Goal: Transaction & Acquisition: Book appointment/travel/reservation

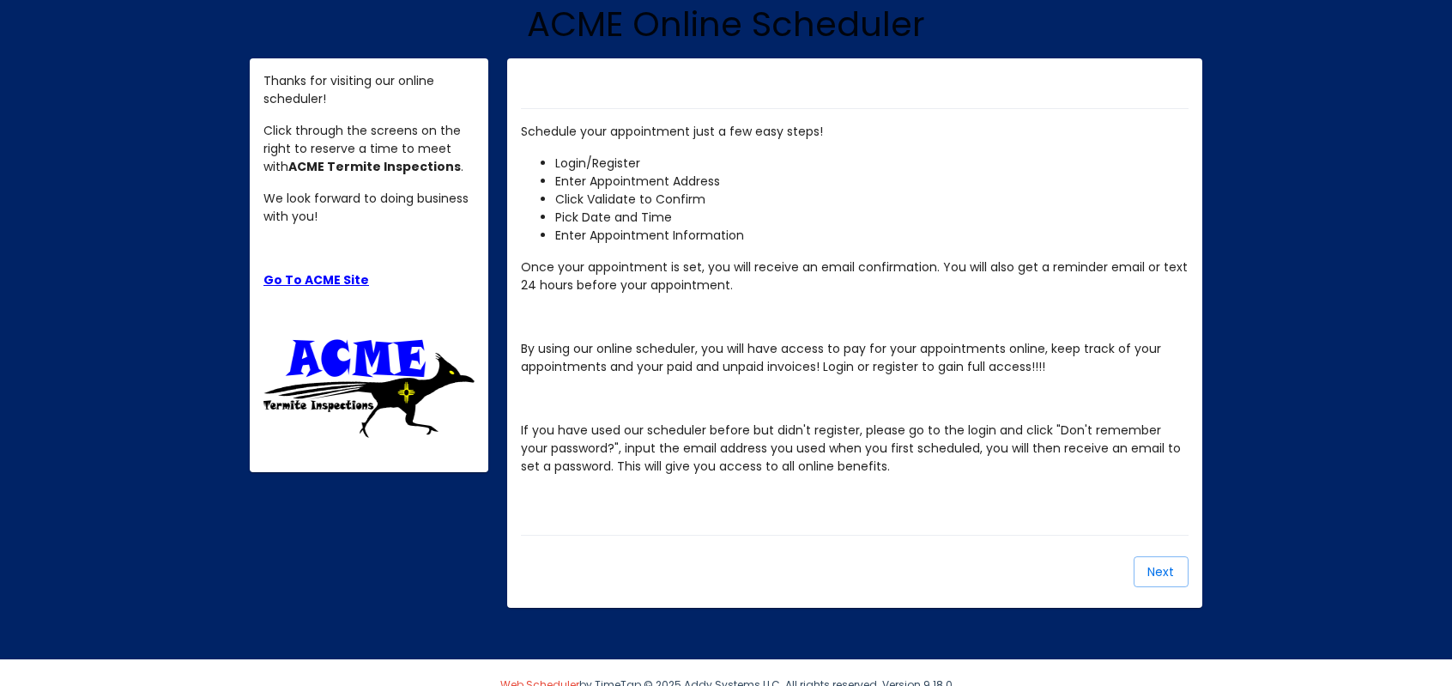
scroll to position [192, 0]
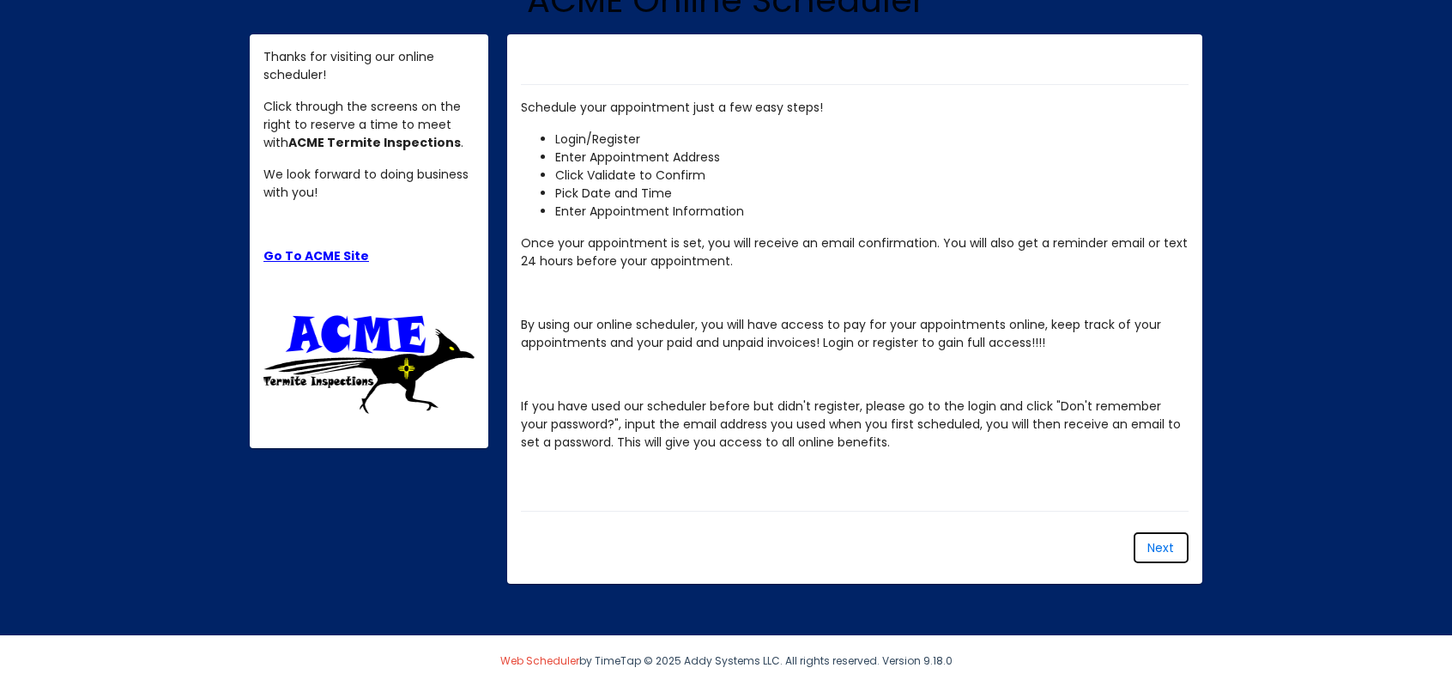
click at [1161, 545] on span "Next" at bounding box center [1161, 547] width 27 height 17
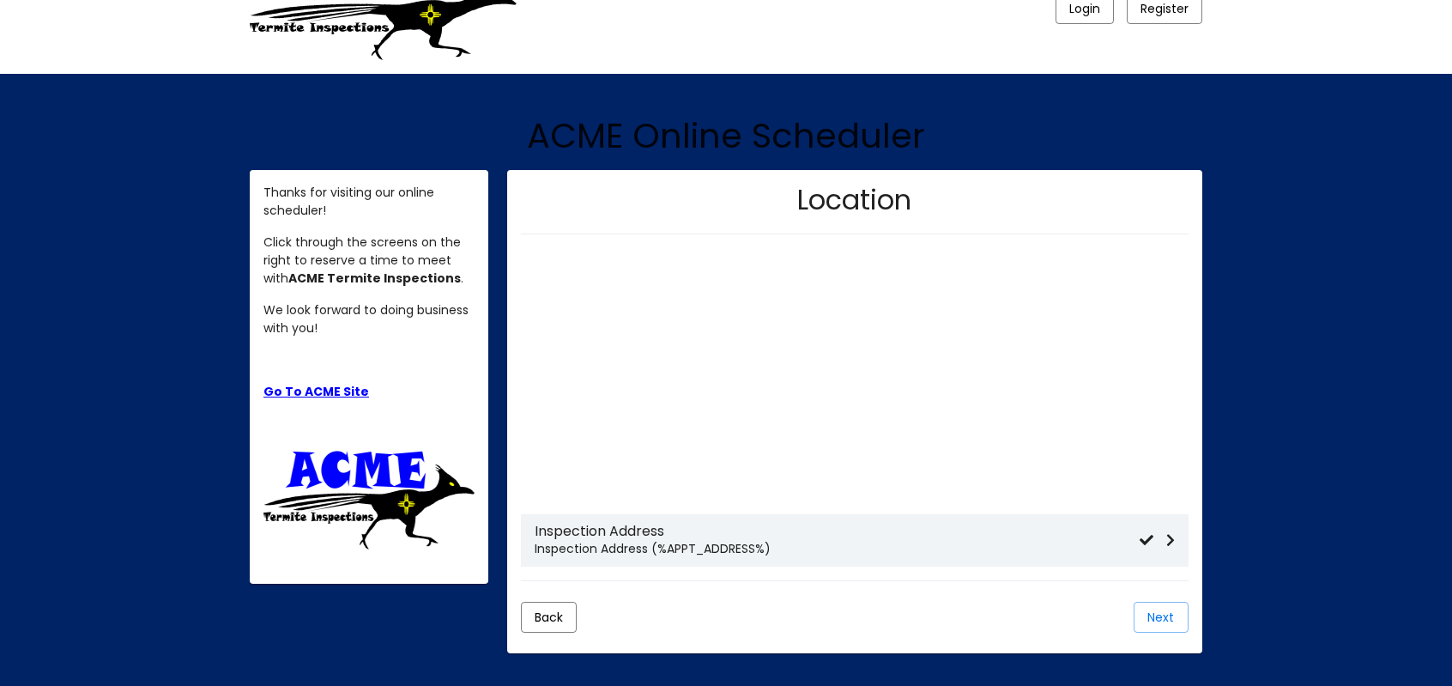
scroll to position [126, 0]
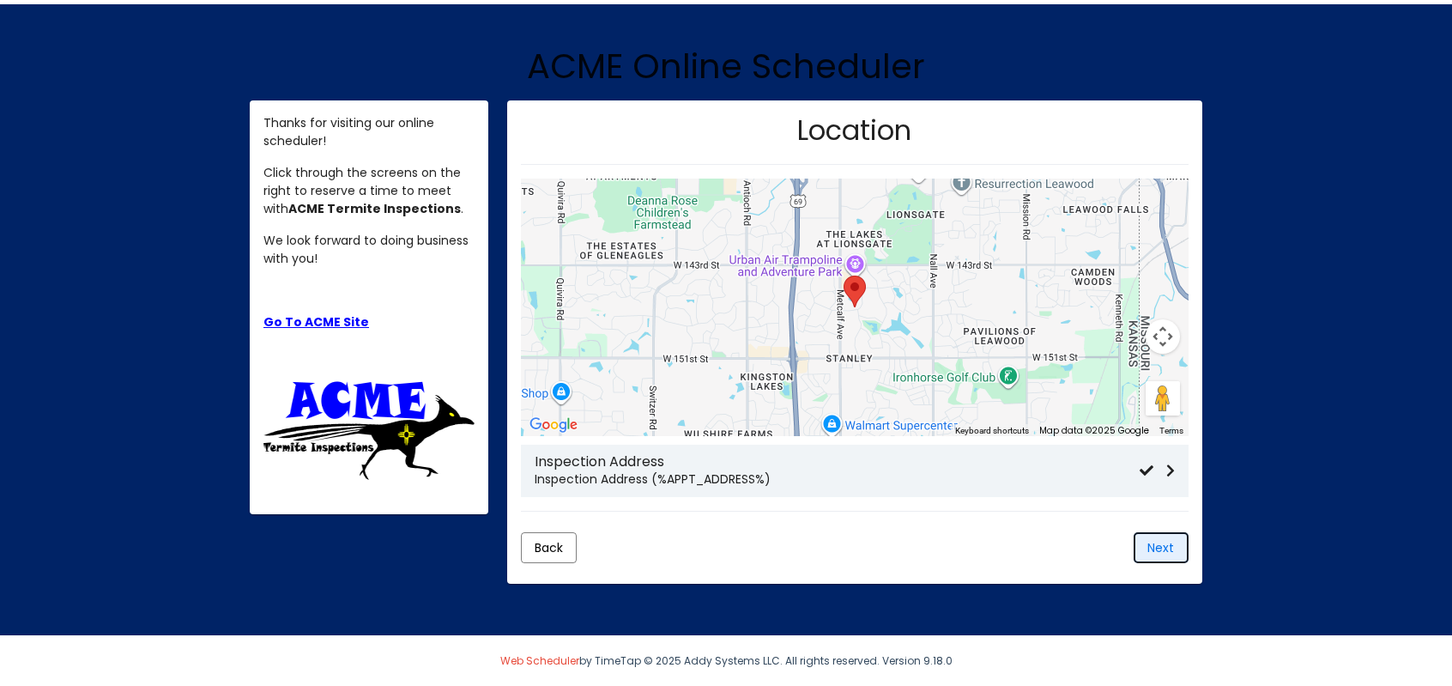
click at [1164, 543] on span "Next" at bounding box center [1161, 547] width 27 height 17
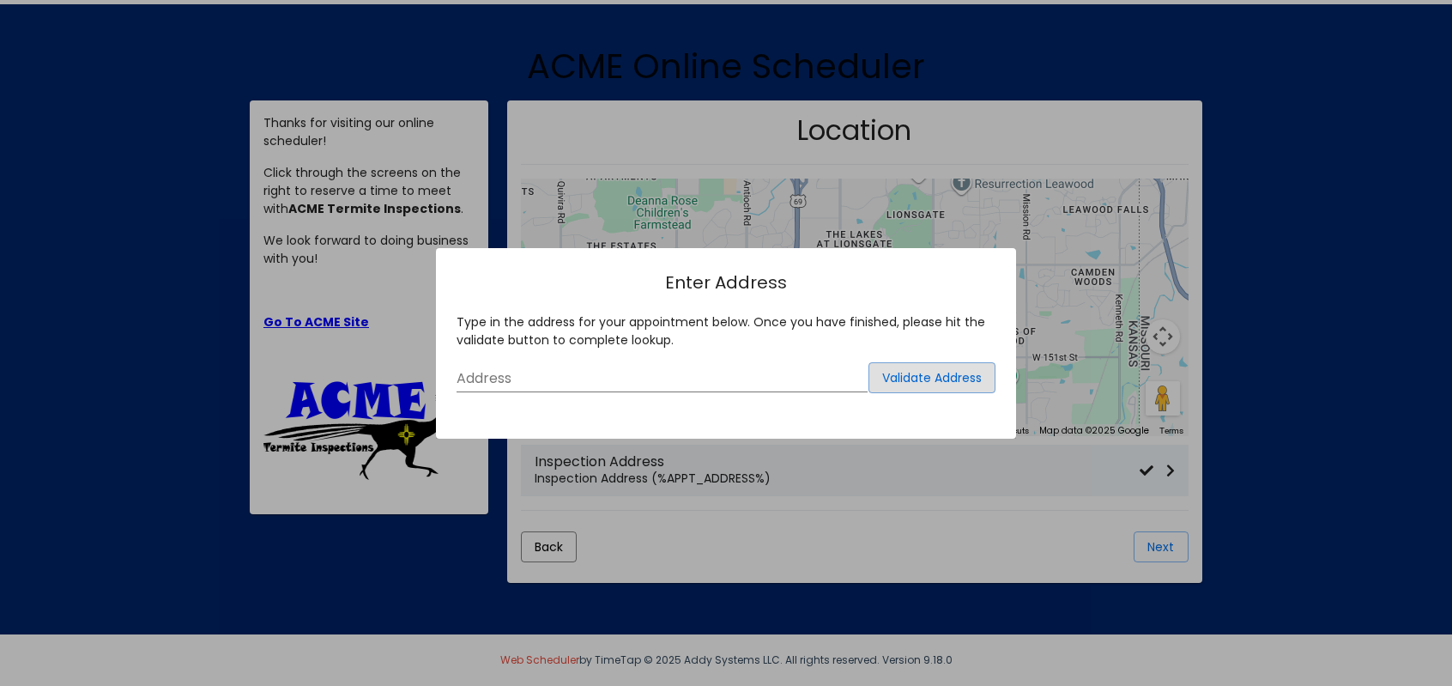
click at [718, 373] on input "Address" at bounding box center [662, 378] width 411 height 15
type input "[STREET_ADDRESS]"
click at [927, 384] on span "Validate Address" at bounding box center [932, 377] width 100 height 17
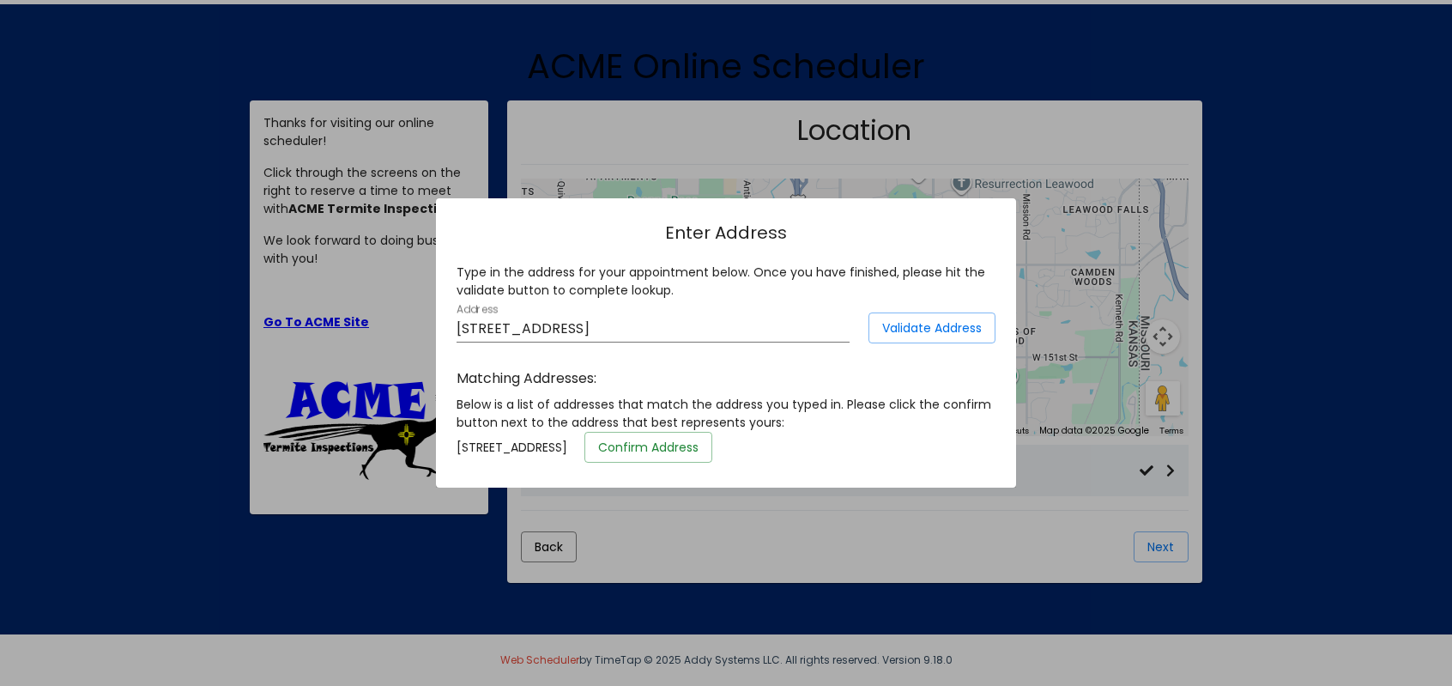
click at [699, 454] on span "Confirm Address" at bounding box center [648, 447] width 100 height 17
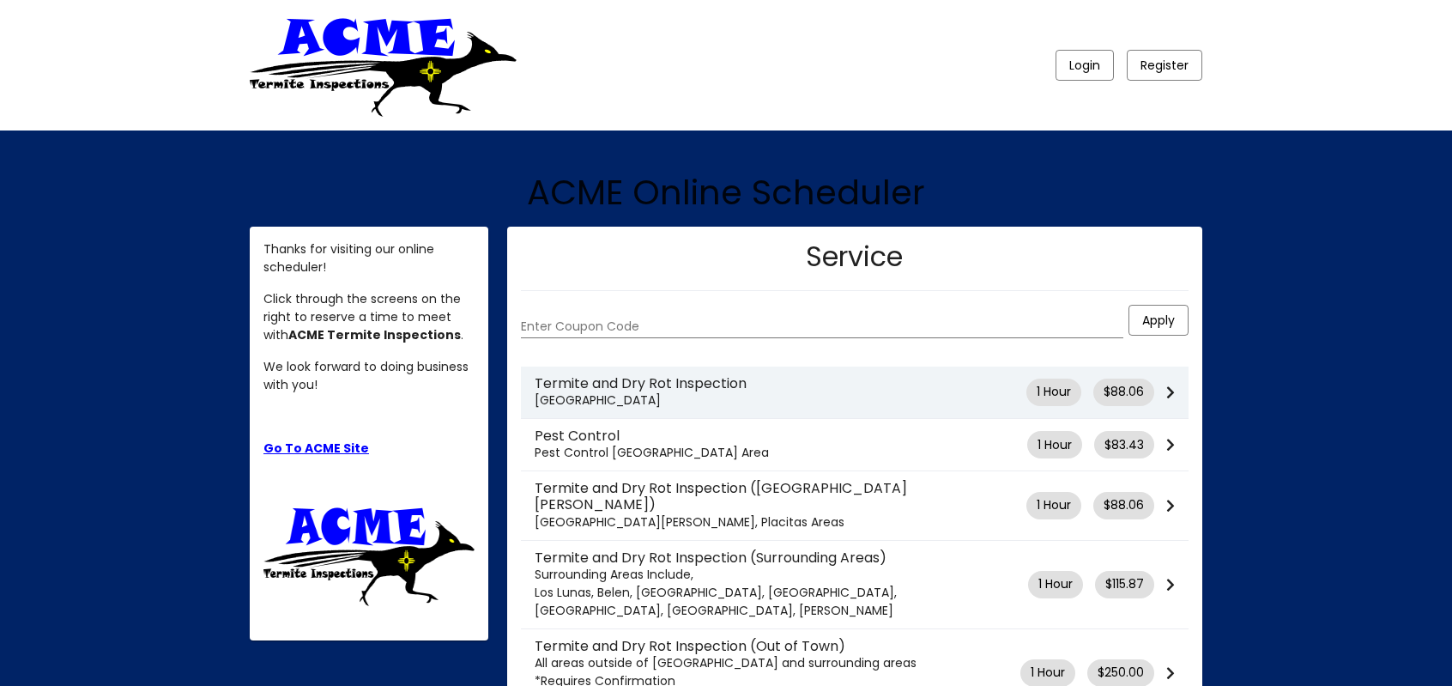
click at [921, 393] on p "[GEOGRAPHIC_DATA]" at bounding box center [781, 400] width 492 height 18
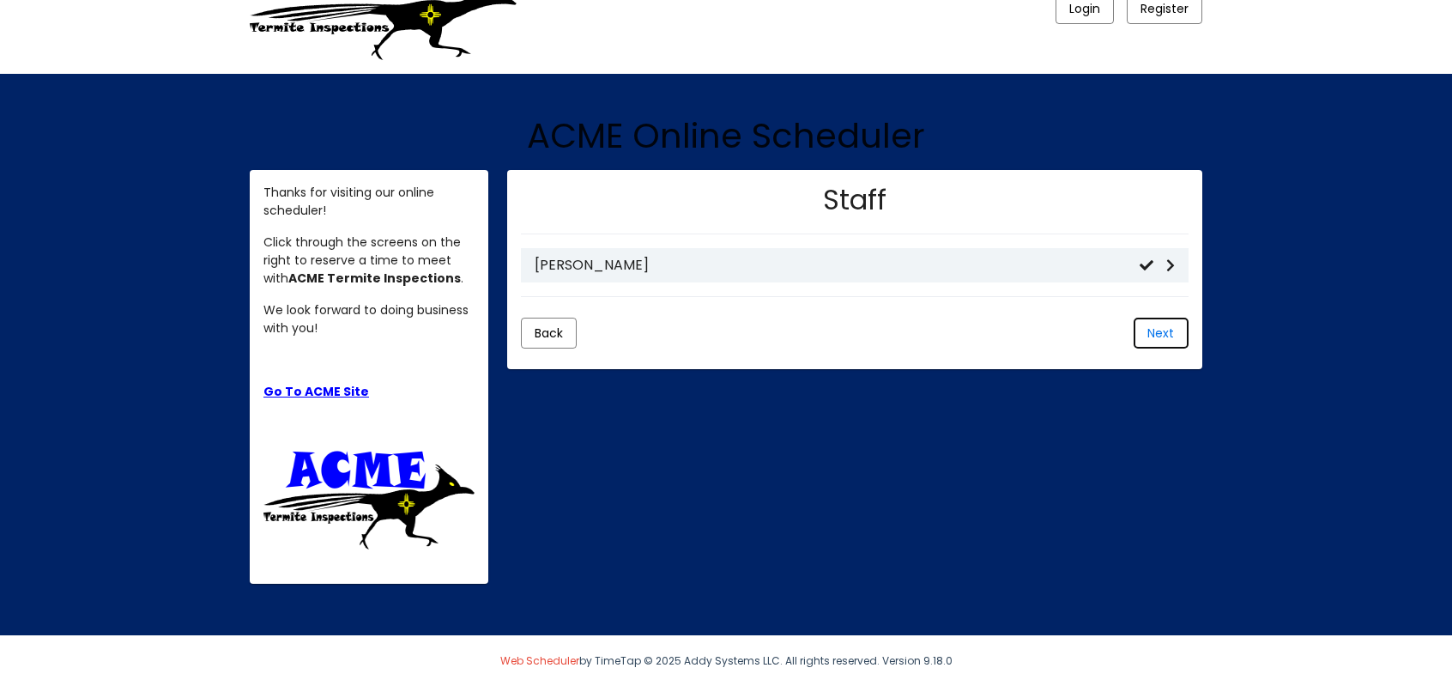
click at [1152, 343] on button "Next" at bounding box center [1161, 333] width 55 height 31
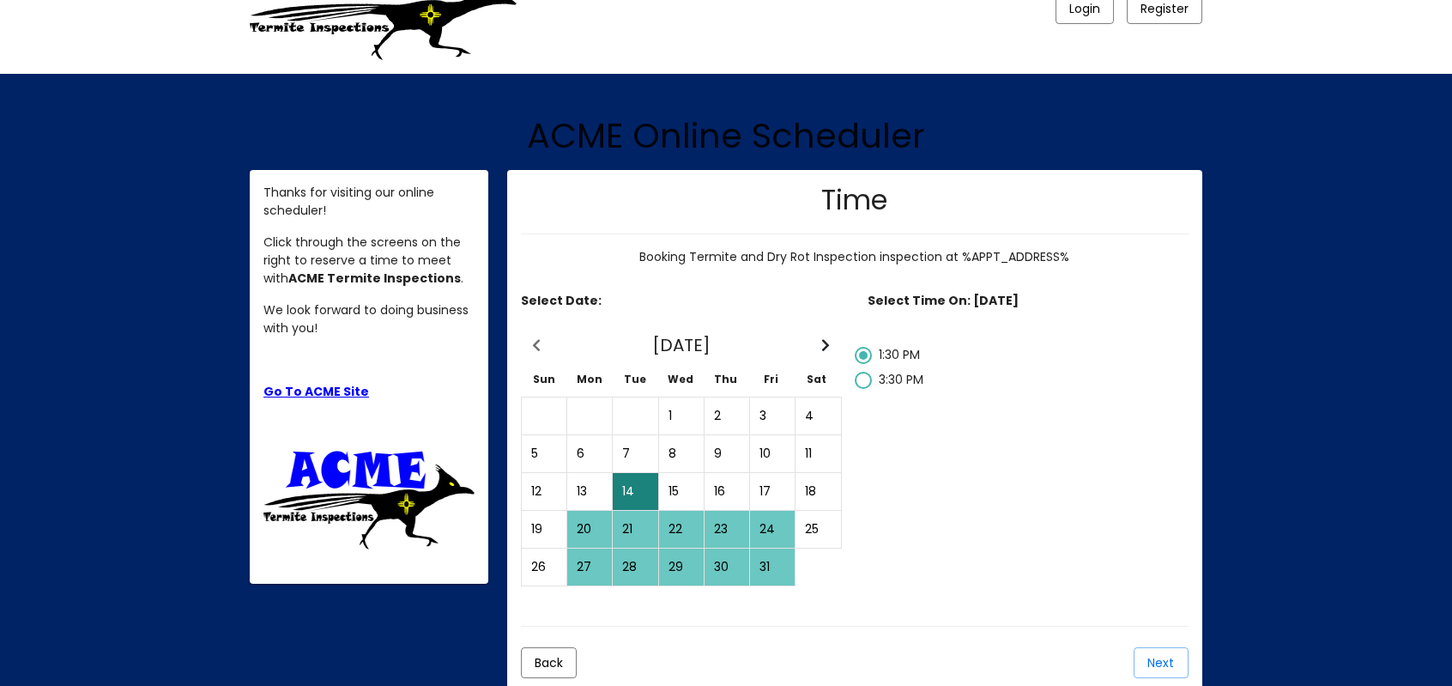
click at [933, 409] on div "Select Time On: [DATE] 1:30 PM 3:30 PM" at bounding box center [1028, 439] width 347 height 294
click at [1163, 664] on span "Next" at bounding box center [1161, 662] width 27 height 17
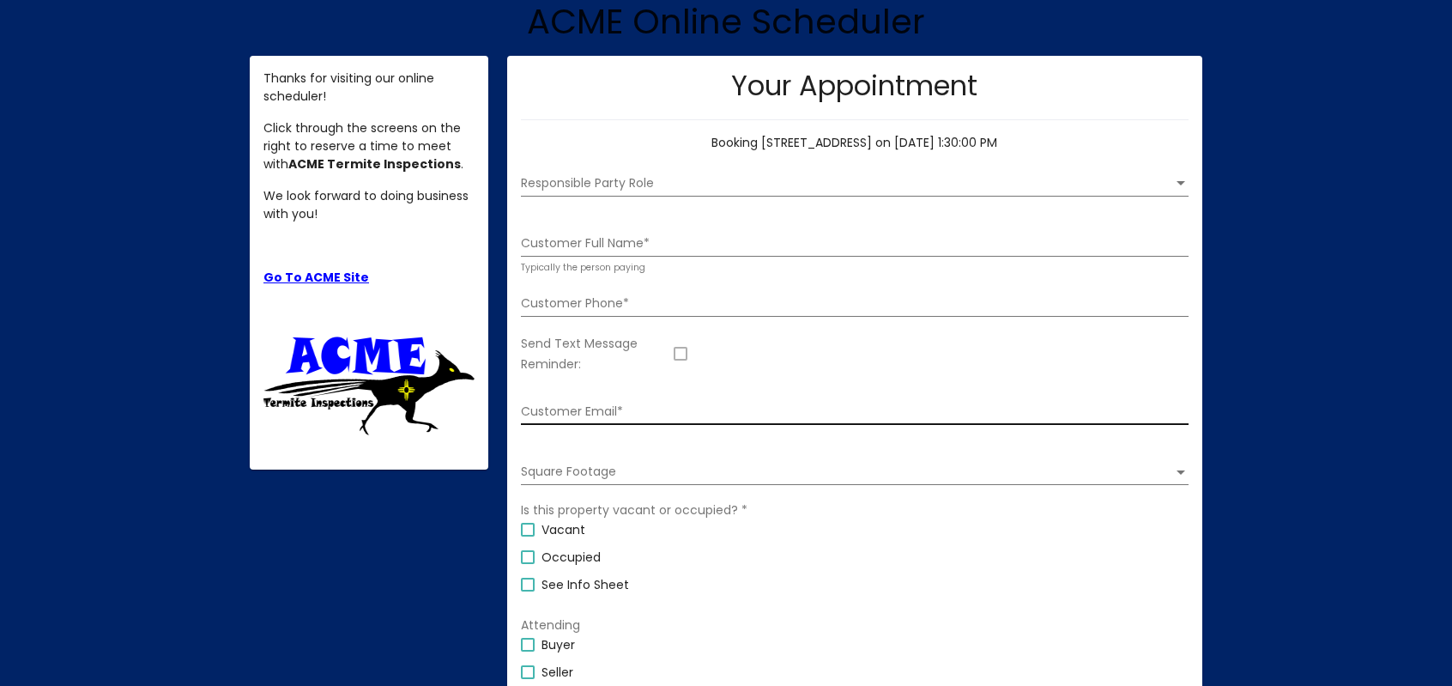
scroll to position [172, 0]
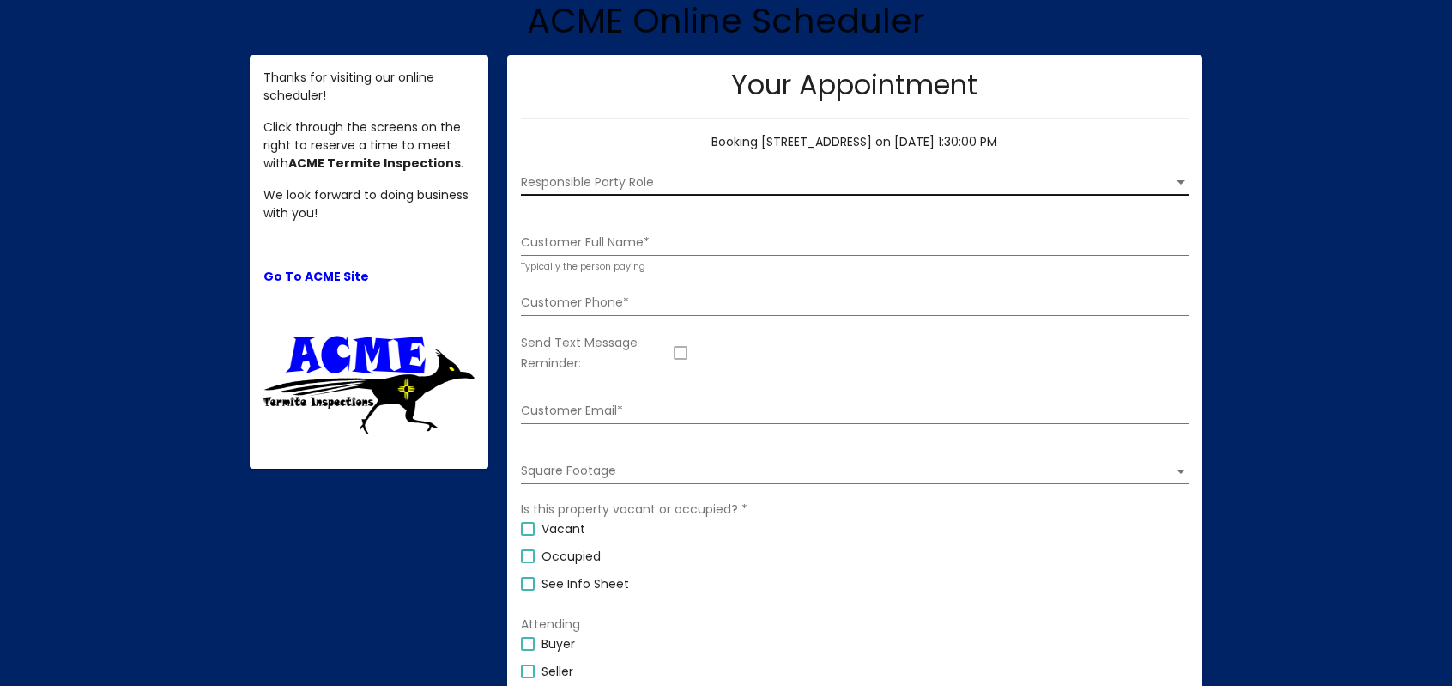
click at [846, 178] on span "Responsible Party Role" at bounding box center [847, 183] width 652 height 14
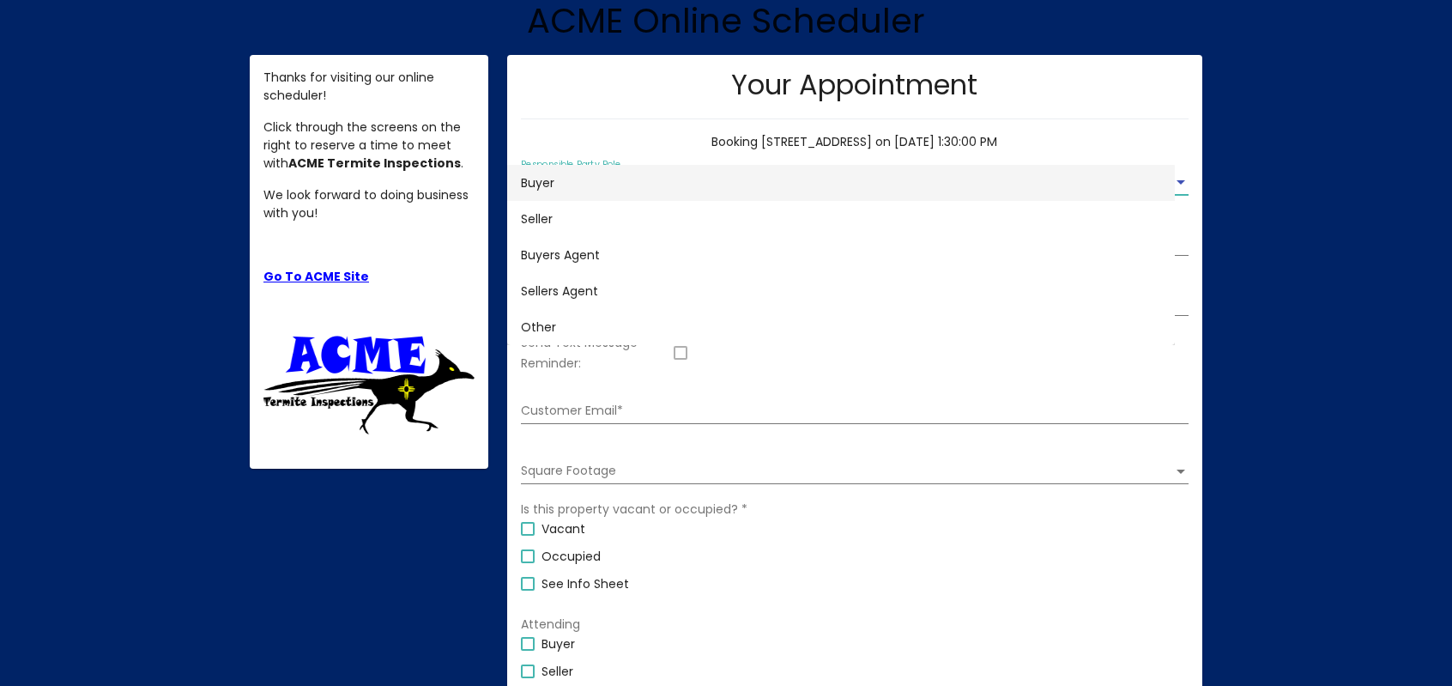
click at [755, 137] on div at bounding box center [726, 343] width 1452 height 686
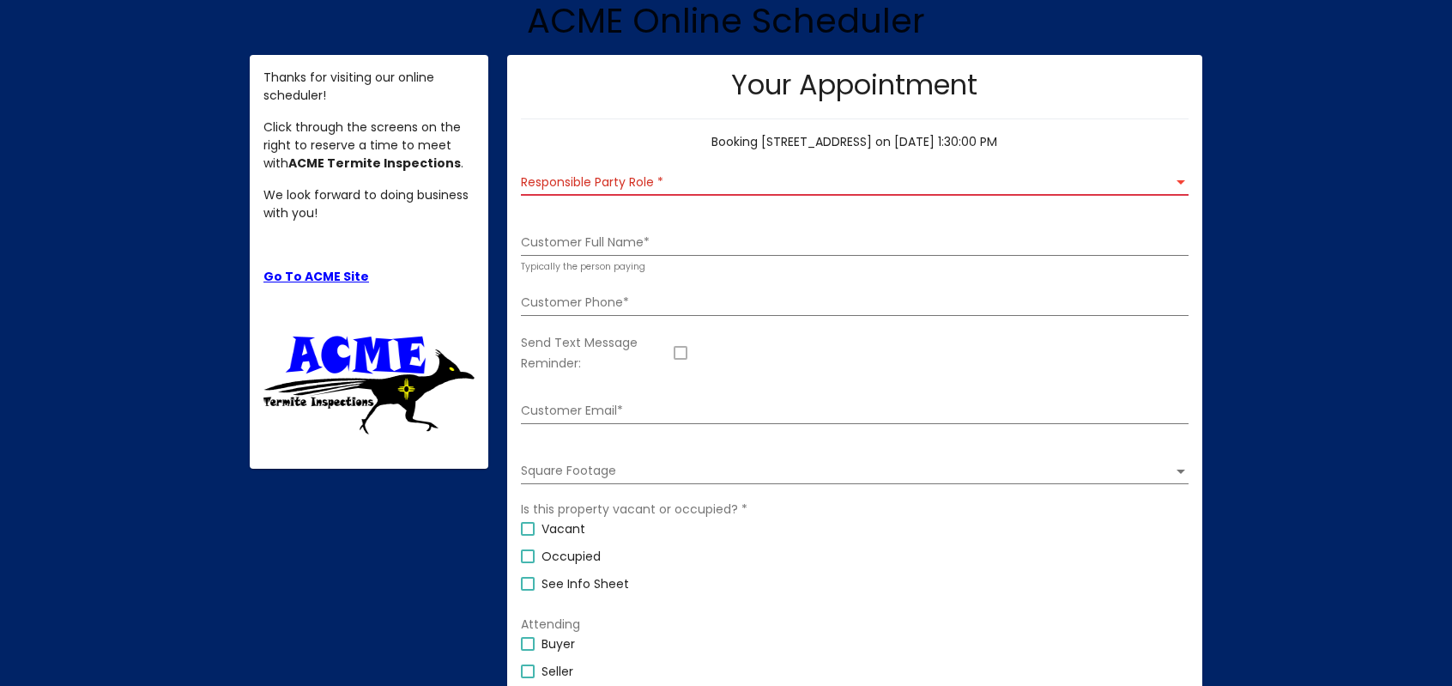
click at [693, 191] on div "Responsible Party Role Responsible Party Role" at bounding box center [855, 178] width 668 height 35
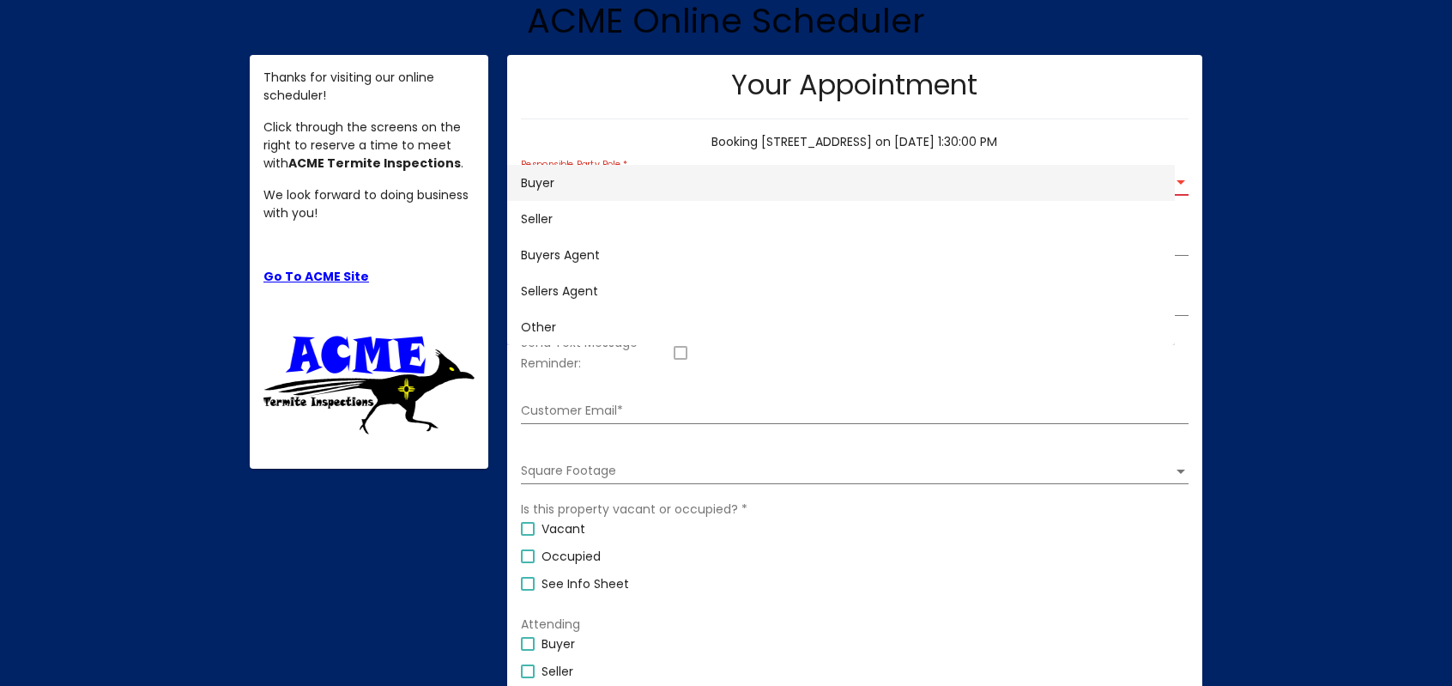
click at [644, 175] on span "Buyer" at bounding box center [841, 183] width 640 height 36
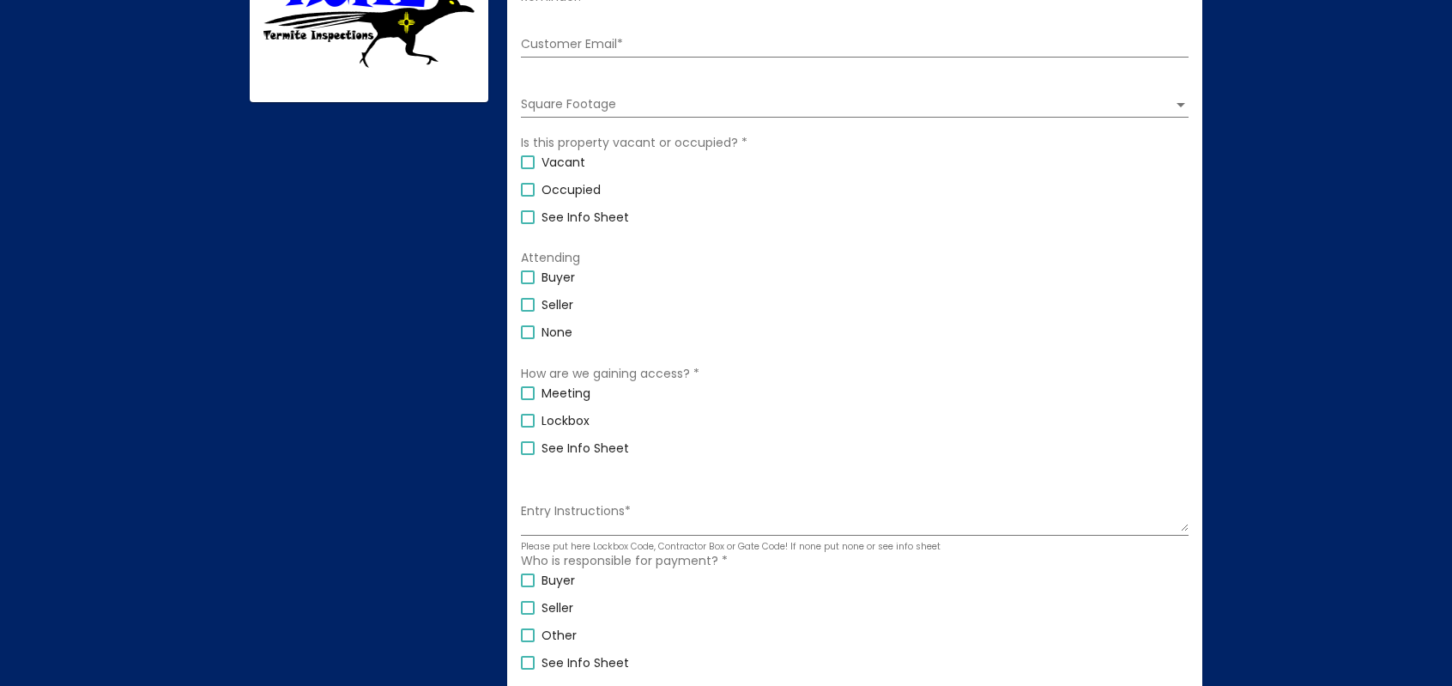
scroll to position [0, 0]
